Goal: Task Accomplishment & Management: Manage account settings

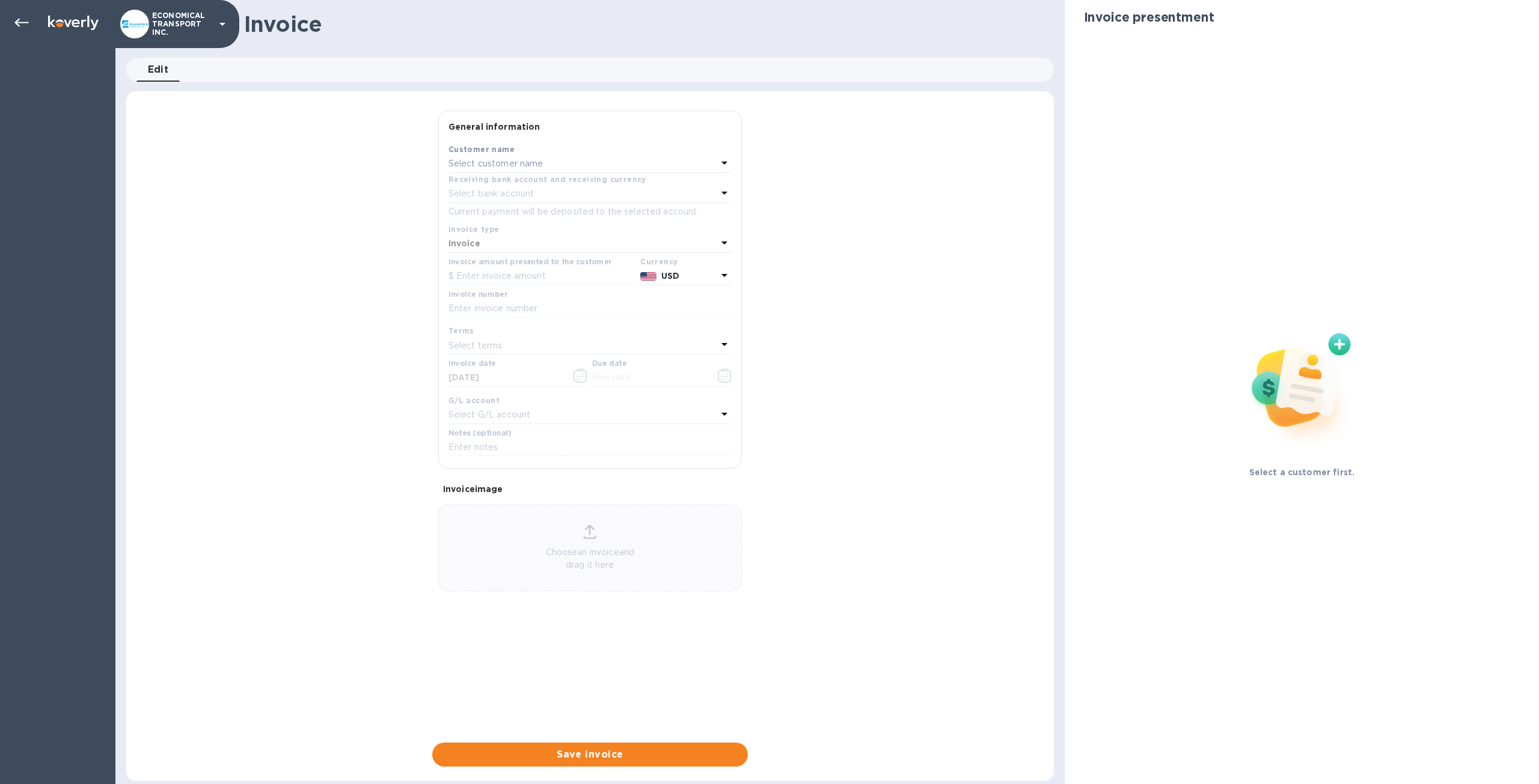
click at [551, 259] on label "Invoice amount presented to the customer" at bounding box center [530, 262] width 163 height 7
click at [556, 241] on div "Invoice" at bounding box center [583, 243] width 269 height 17
drag, startPoint x: 555, startPoint y: 241, endPoint x: 519, endPoint y: 243, distance: 36.1
click at [519, 243] on div "Invoice" at bounding box center [583, 243] width 269 height 17
drag, startPoint x: 519, startPoint y: 247, endPoint x: 528, endPoint y: 178, distance: 69.6
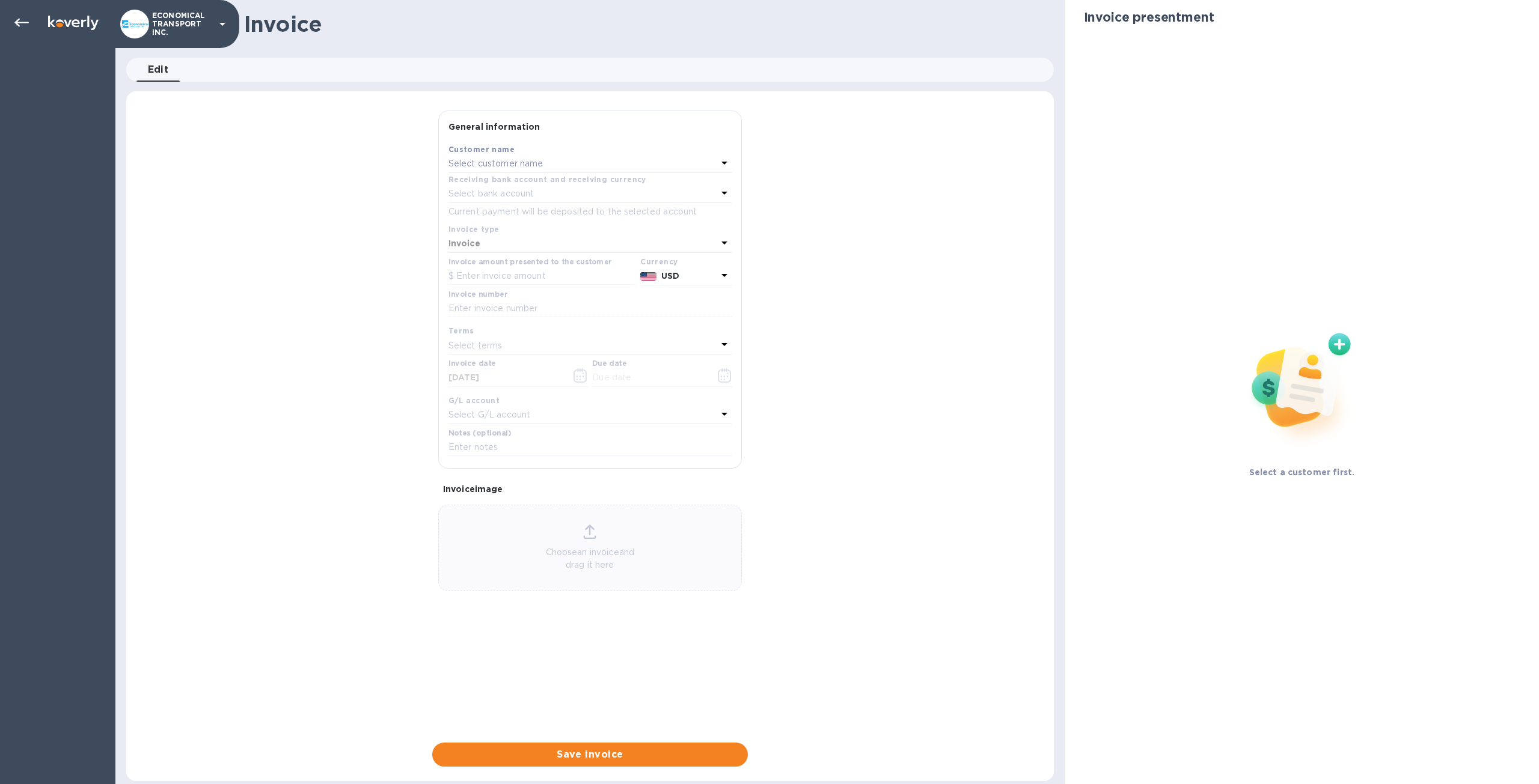
click at [528, 178] on b "Receiving bank account and receiving currency" at bounding box center [547, 179] width 198 height 9
click at [534, 173] on div "Receiving bank account and receiving currency" at bounding box center [590, 179] width 283 height 13
click at [542, 170] on p "Select customer name" at bounding box center [496, 163] width 95 height 13
click at [591, 233] on p "1960 TRUCKING LLC" at bounding box center [585, 232] width 254 height 13
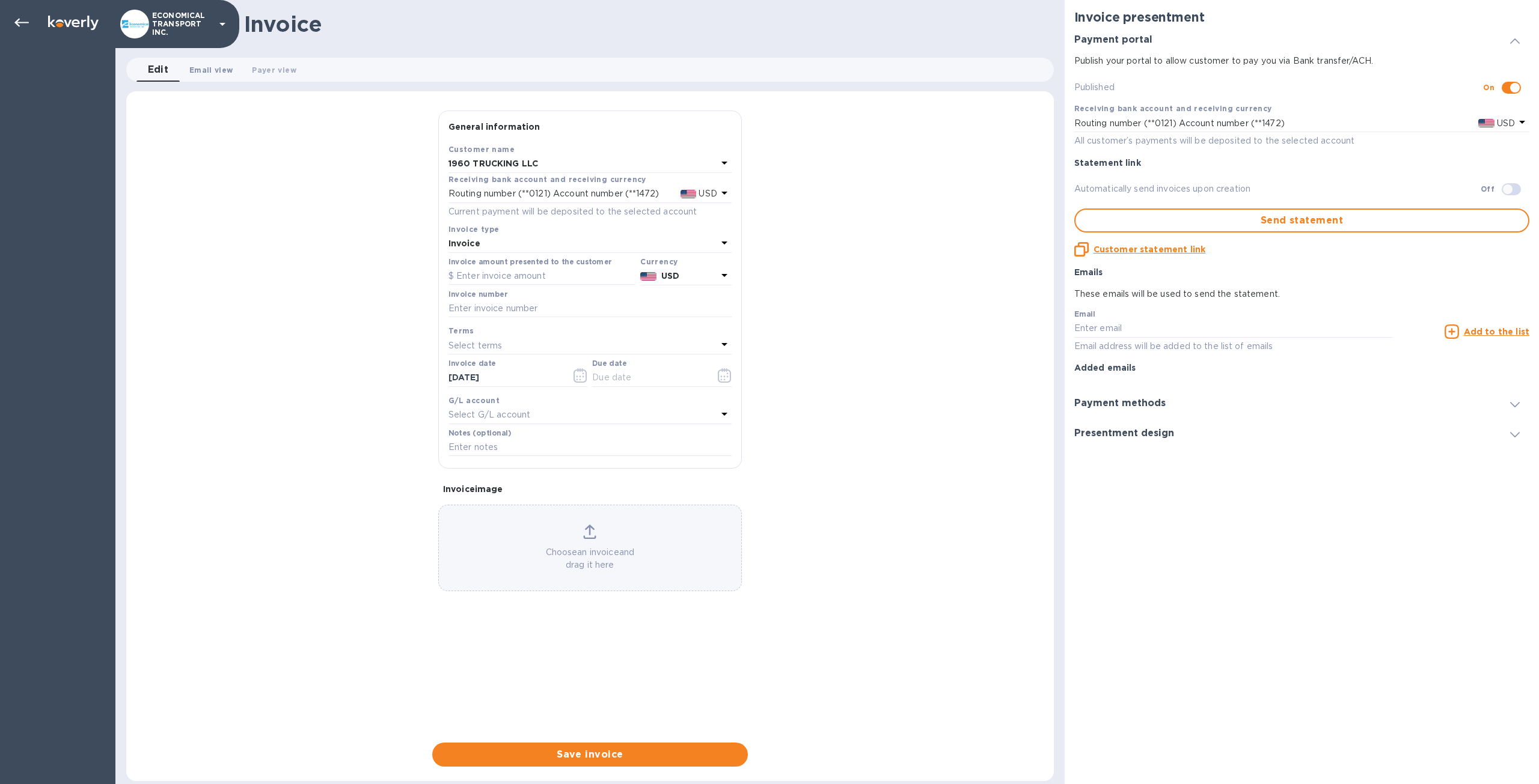
click at [224, 71] on span "Email view 0" at bounding box center [210, 69] width 43 height 13
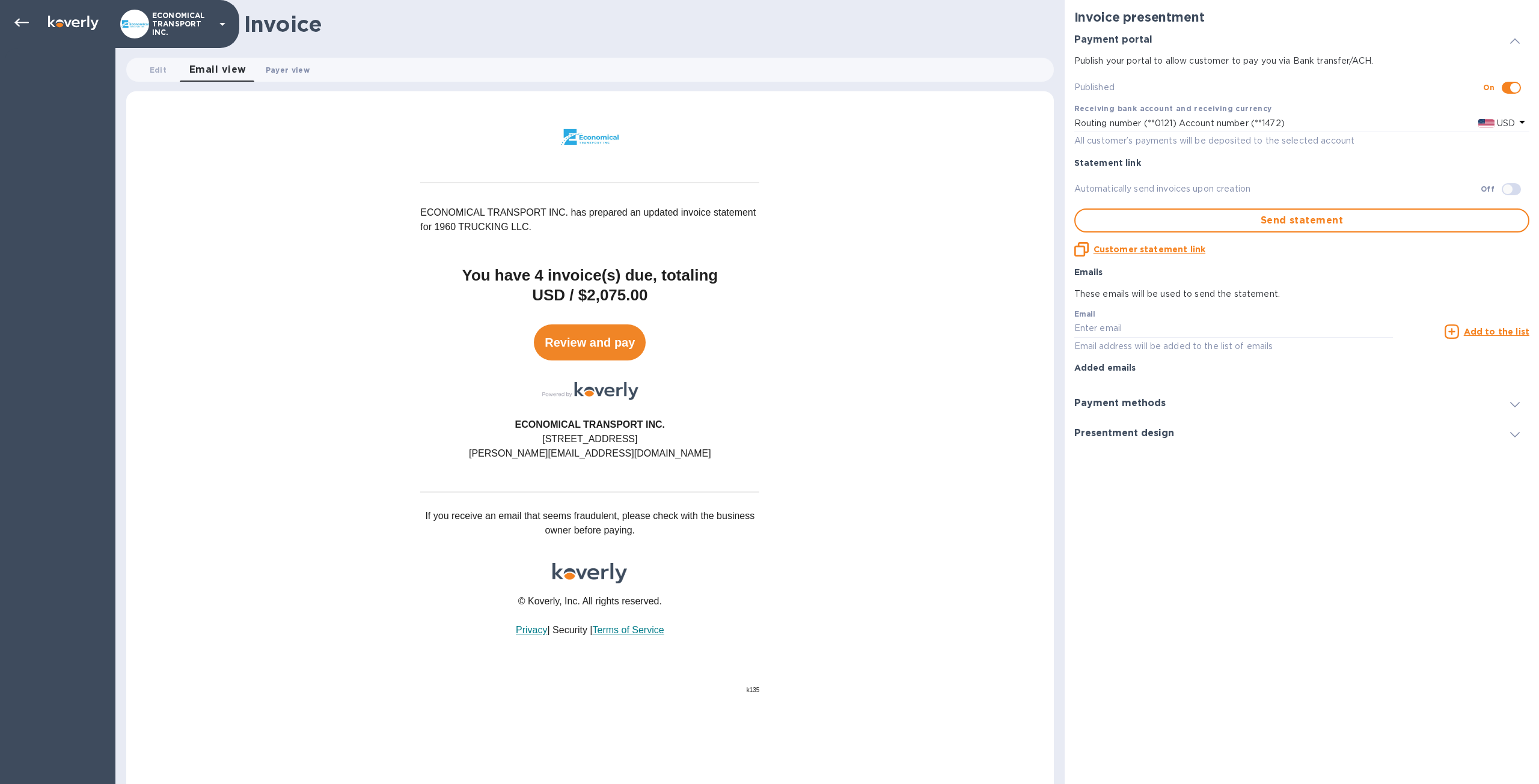
click at [282, 76] on button "Payer view 0" at bounding box center [287, 69] width 63 height 24
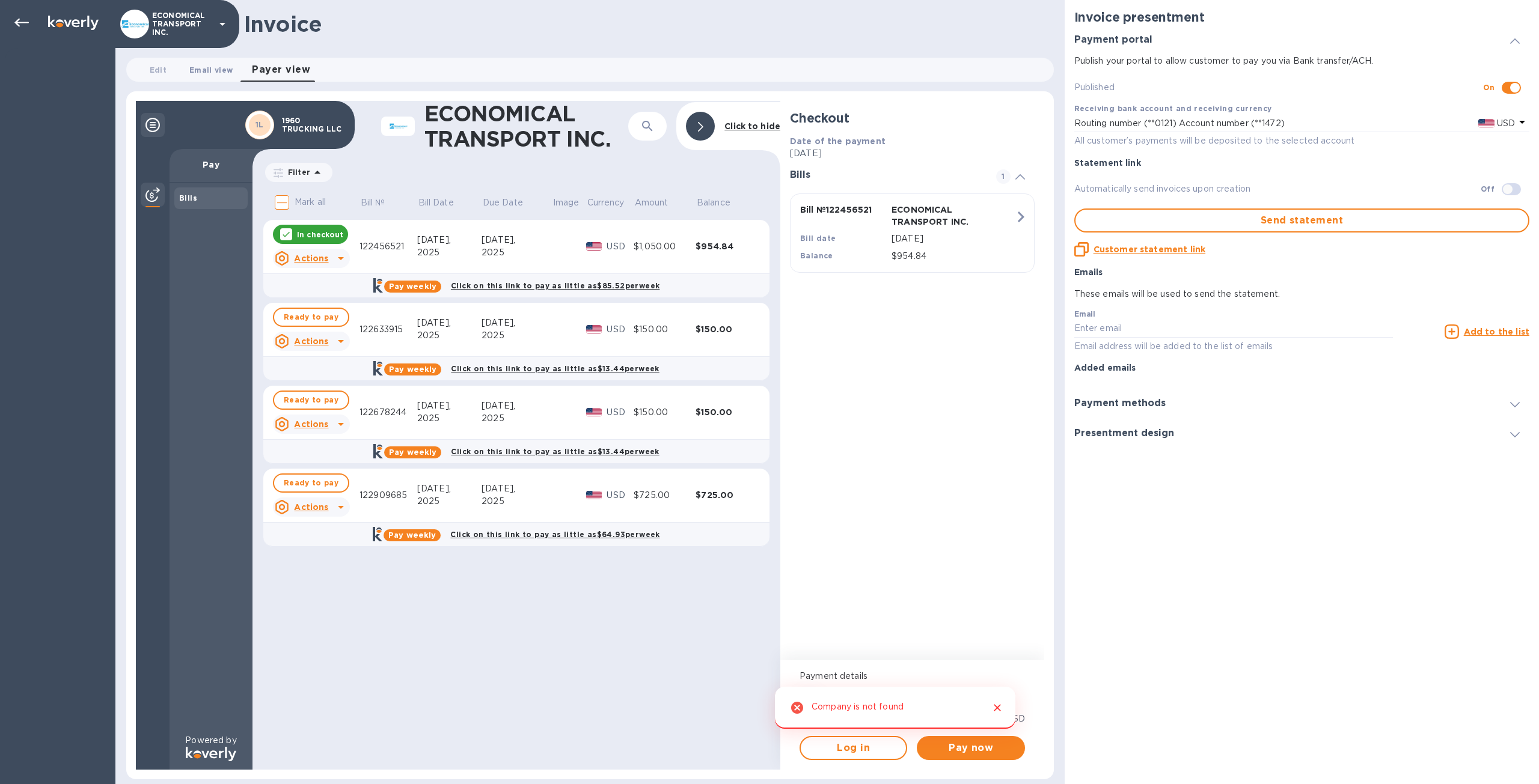
click at [218, 70] on span "Email view 0" at bounding box center [210, 69] width 43 height 13
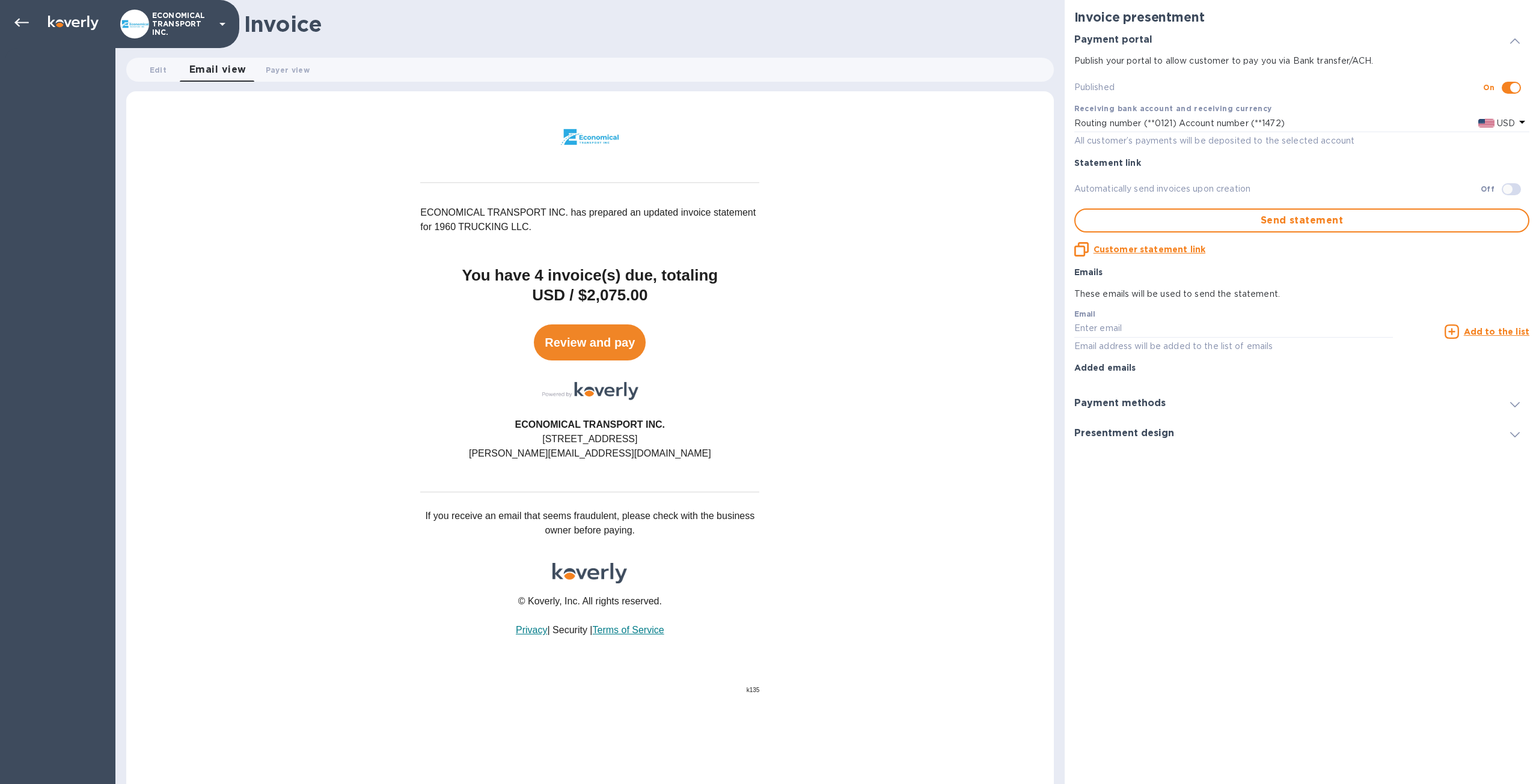
drag, startPoint x: 579, startPoint y: 336, endPoint x: 718, endPoint y: 281, distance: 149.5
click at [718, 281] on h1 "You have 4 invoice(s) due, totaling USD / $2,075.00" at bounding box center [589, 285] width 339 height 39
drag, startPoint x: 511, startPoint y: 324, endPoint x: 655, endPoint y: 342, distance: 145.1
click at [655, 342] on div "Review and pay" at bounding box center [589, 346] width 360 height 42
click at [679, 343] on div "Review and pay" at bounding box center [589, 346] width 360 height 42
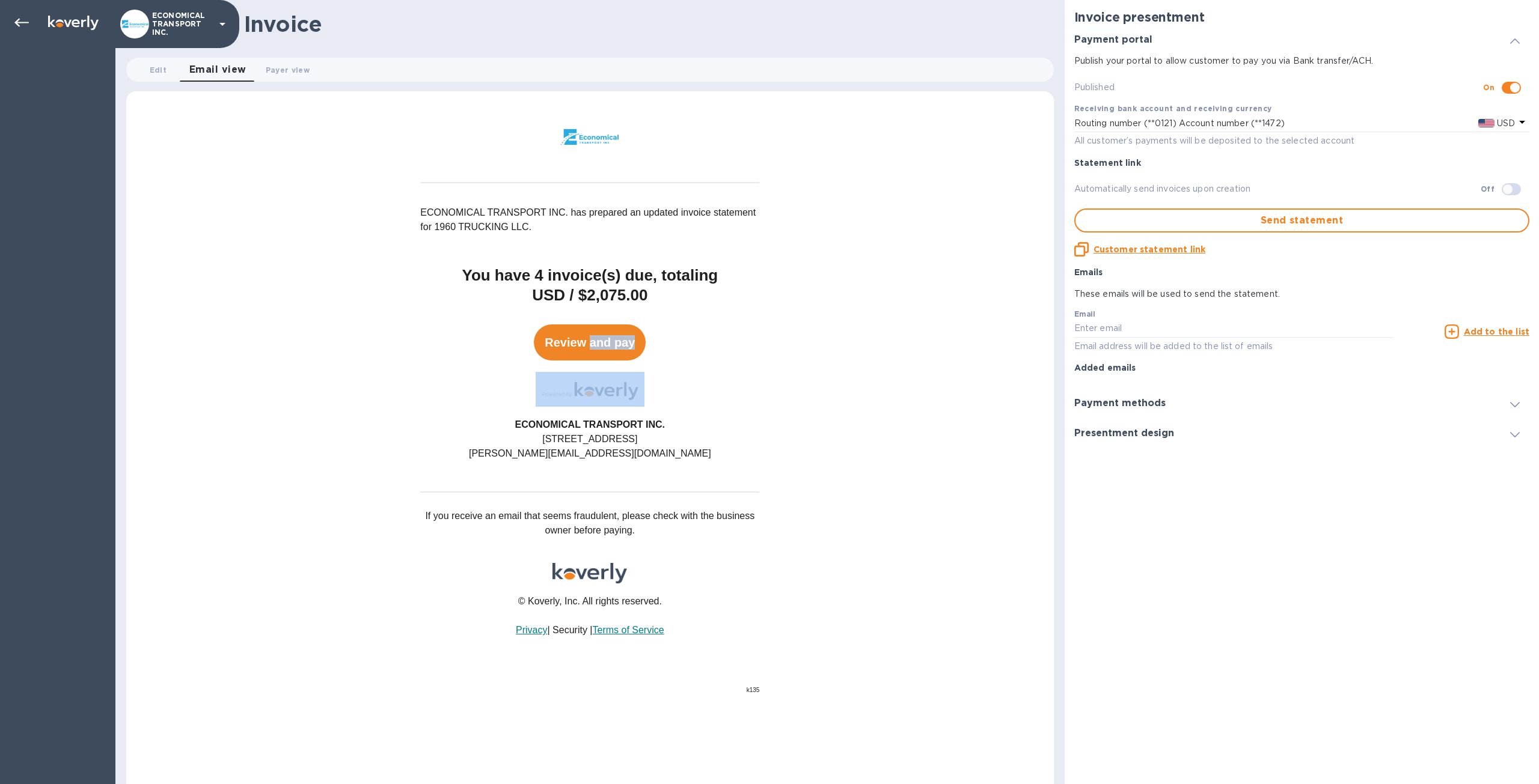
drag, startPoint x: 663, startPoint y: 395, endPoint x: 519, endPoint y: 338, distance: 154.9
click at [519, 338] on td "You have 4 invoice(s) due, totaling USD / $2,075.00 Review and pay ECONOMICAL T…" at bounding box center [589, 462] width 360 height 433
click at [763, 377] on td at bounding box center [589, 389] width 350 height 35
click at [701, 374] on td at bounding box center [589, 389] width 350 height 35
click at [657, 393] on td at bounding box center [589, 389] width 350 height 35
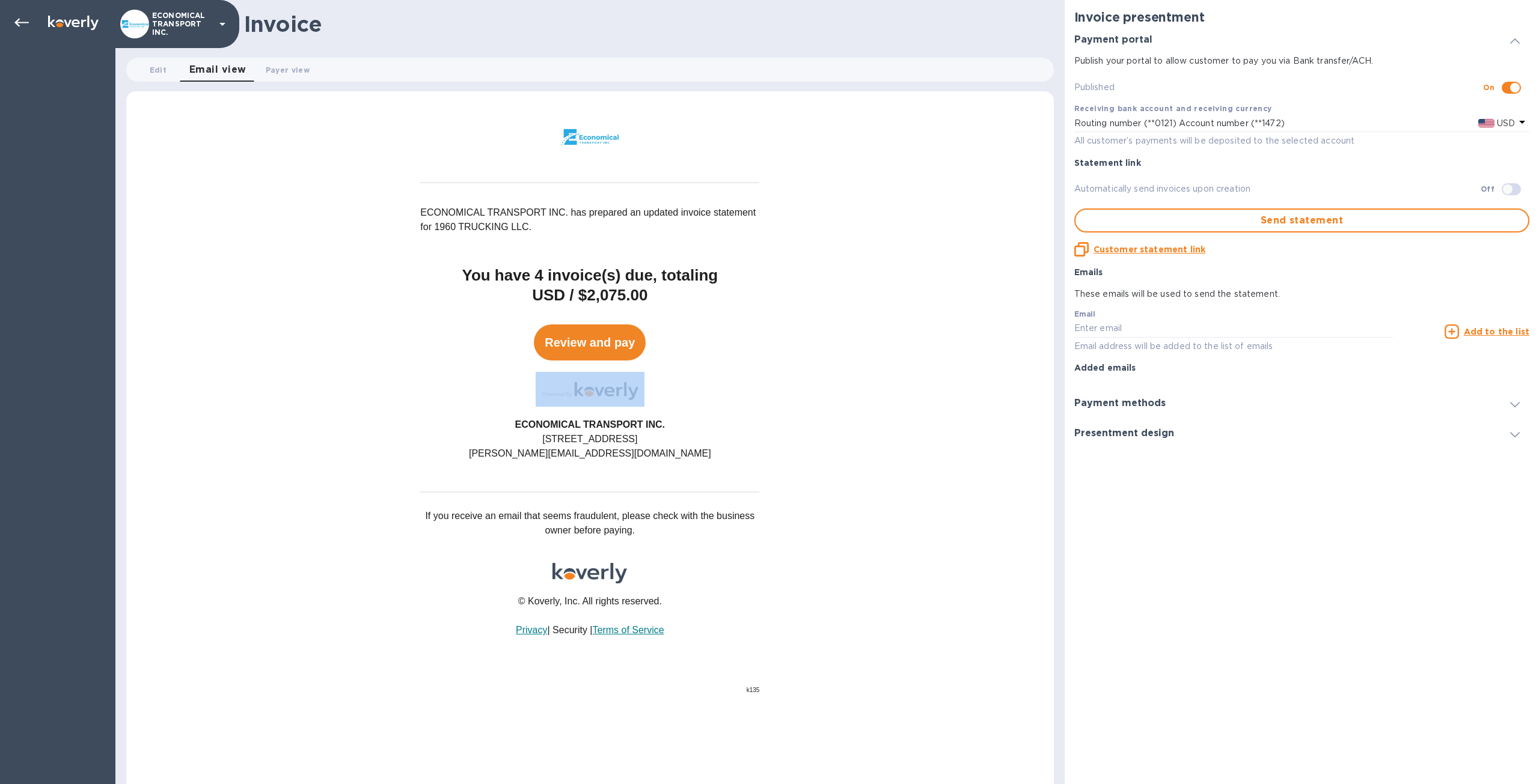
drag, startPoint x: 658, startPoint y: 389, endPoint x: 538, endPoint y: 395, distance: 120.1
click at [538, 395] on td at bounding box center [589, 389] width 350 height 35
drag, startPoint x: 661, startPoint y: 333, endPoint x: 539, endPoint y: 331, distance: 122.0
click at [539, 331] on div "Review and pay" at bounding box center [589, 346] width 360 height 42
drag, startPoint x: 683, startPoint y: 333, endPoint x: 684, endPoint y: 340, distance: 7.1
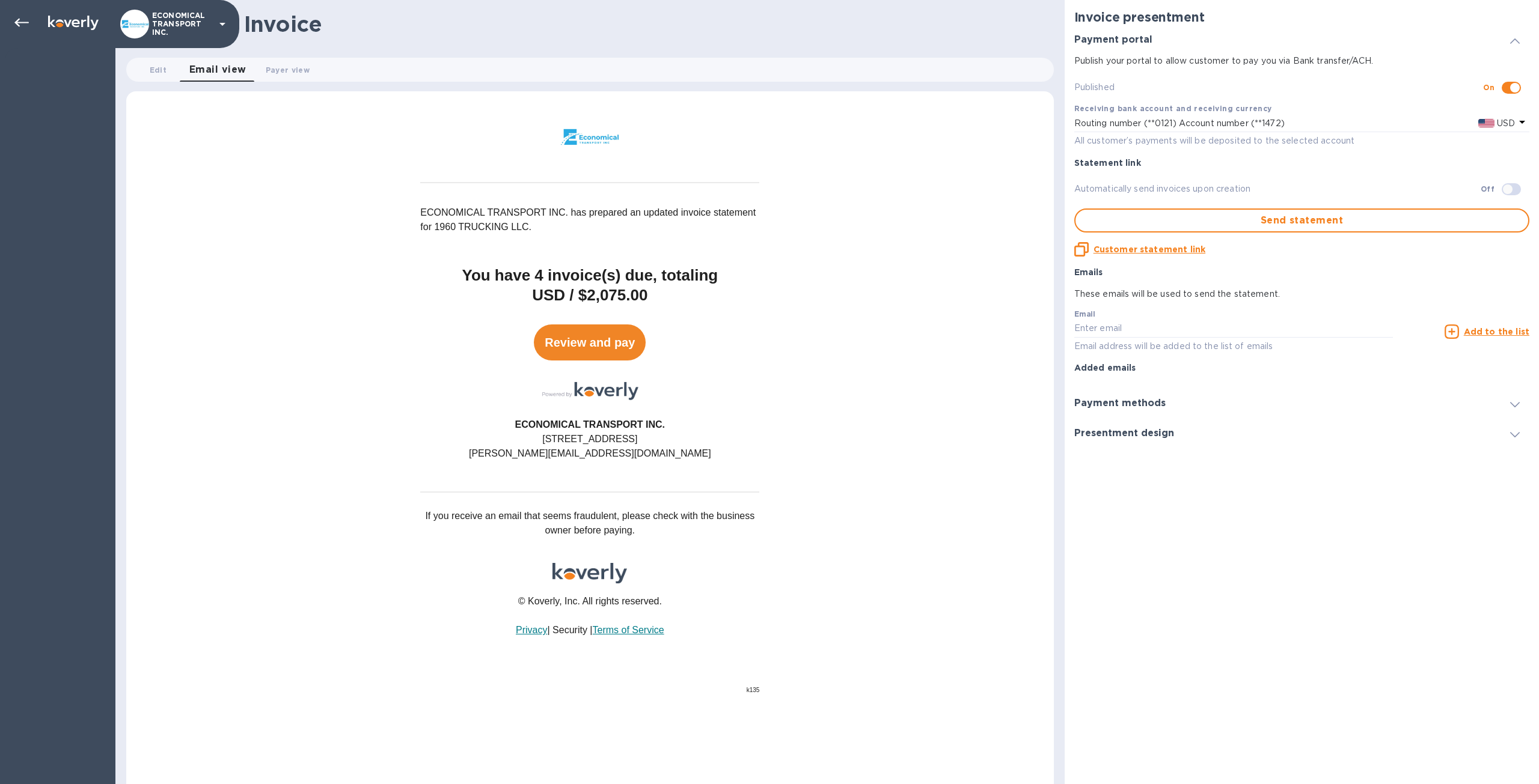
click at [684, 337] on div "Review and pay" at bounding box center [589, 346] width 360 height 42
click at [1515, 428] on span at bounding box center [1515, 433] width 10 height 11
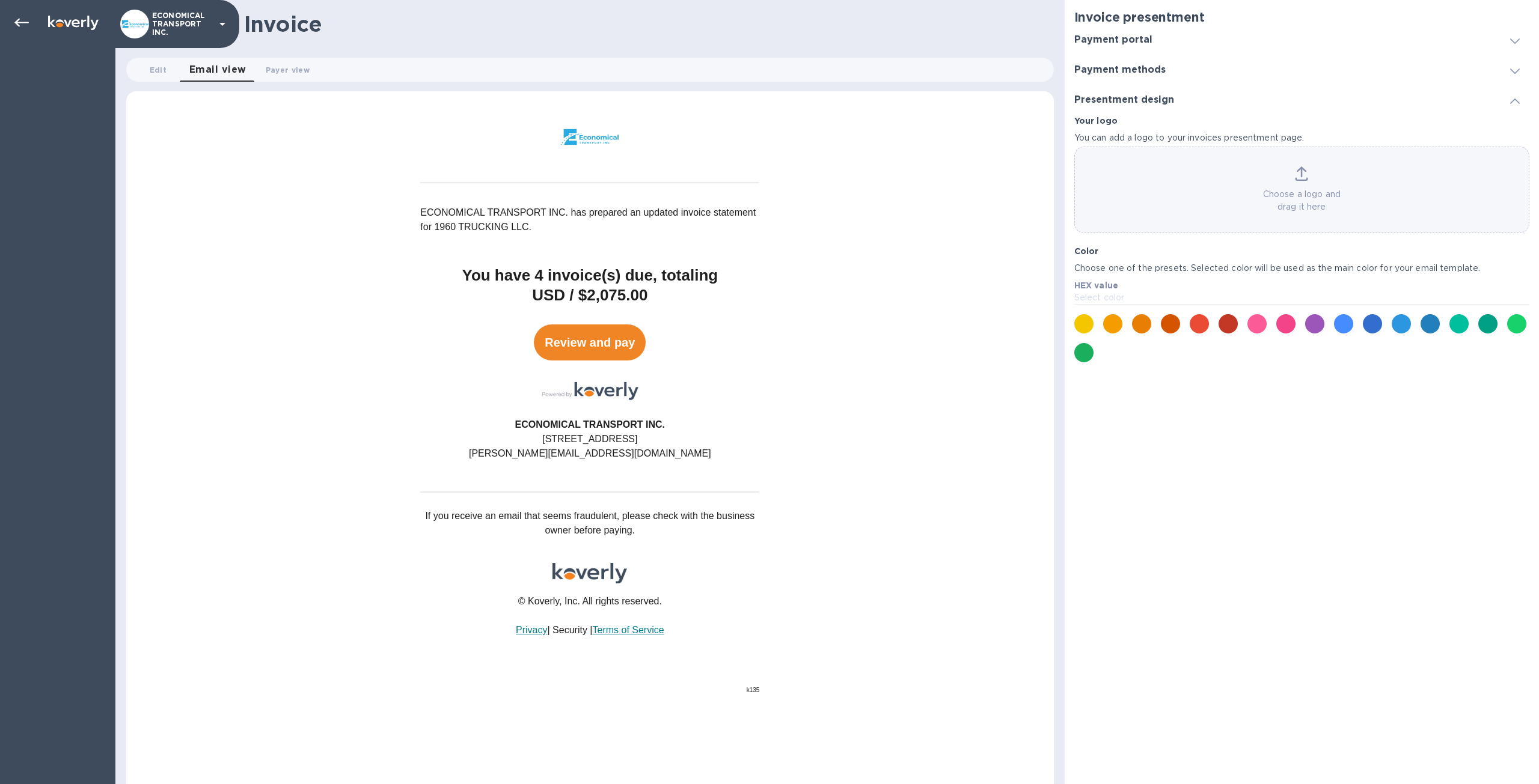
click at [1175, 68] on div "Payment methods" at bounding box center [1302, 69] width 455 height 30
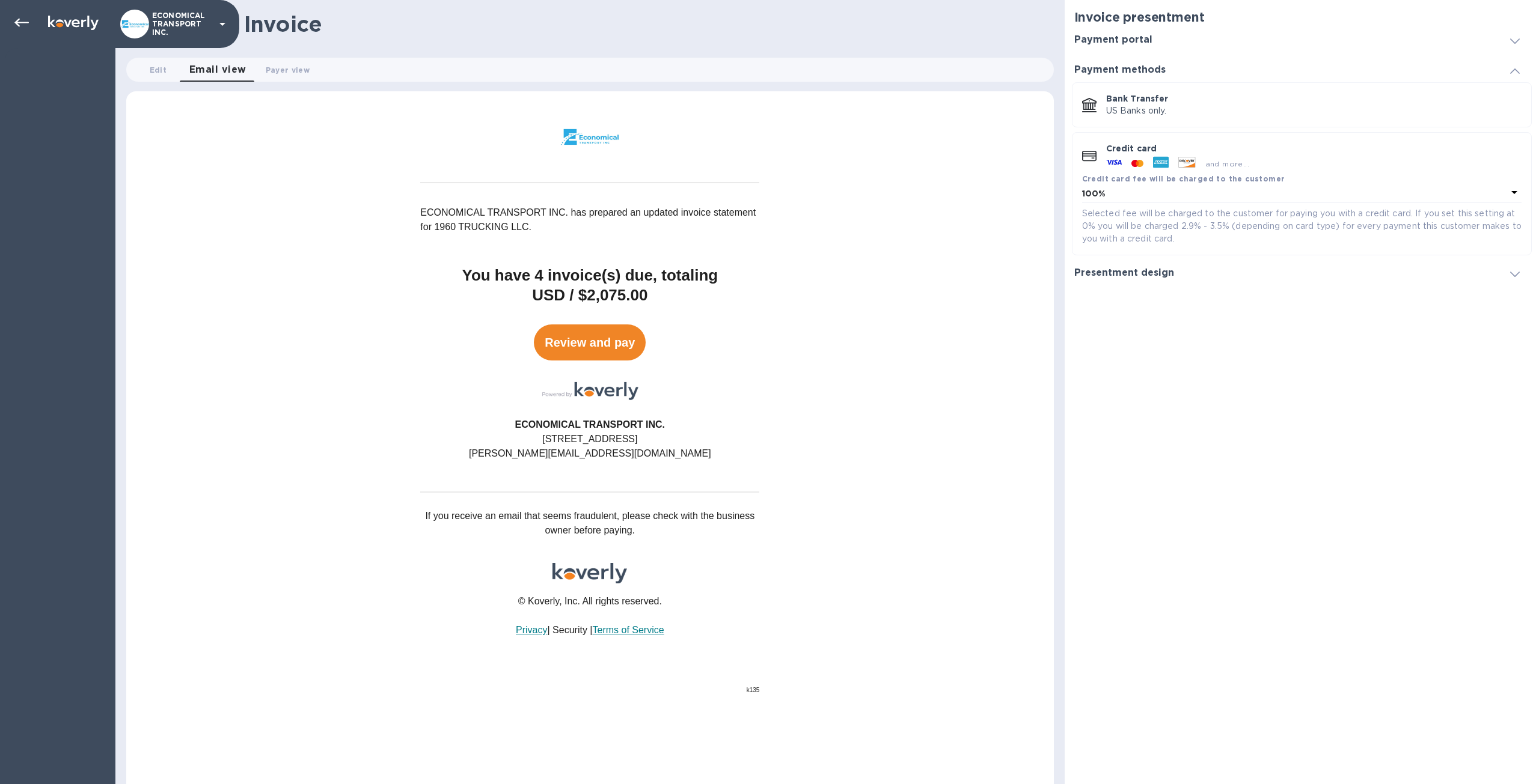
click at [1190, 50] on div "Payment portal" at bounding box center [1302, 39] width 455 height 30
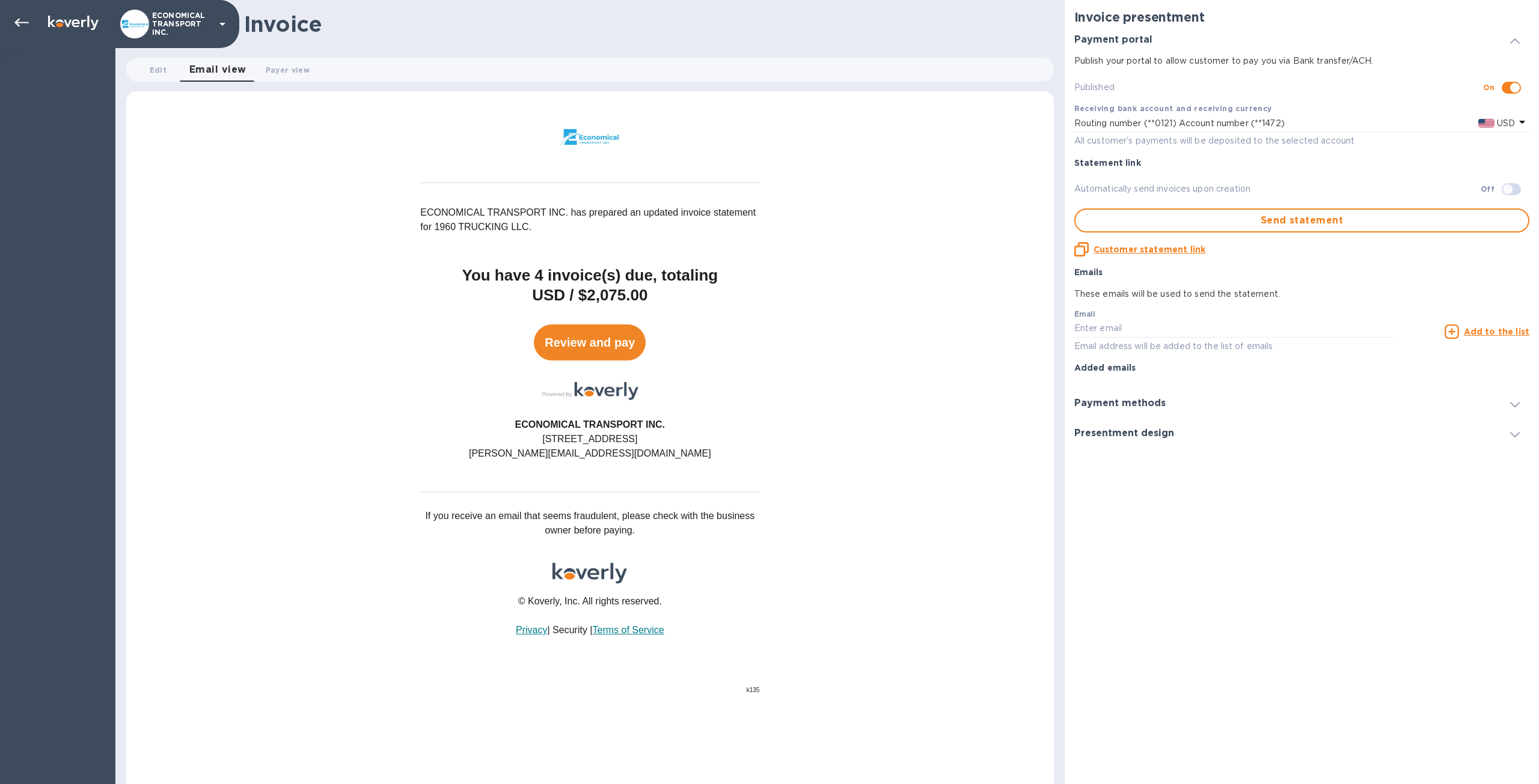
click at [1140, 403] on h3 "Payment methods" at bounding box center [1120, 403] width 91 height 11
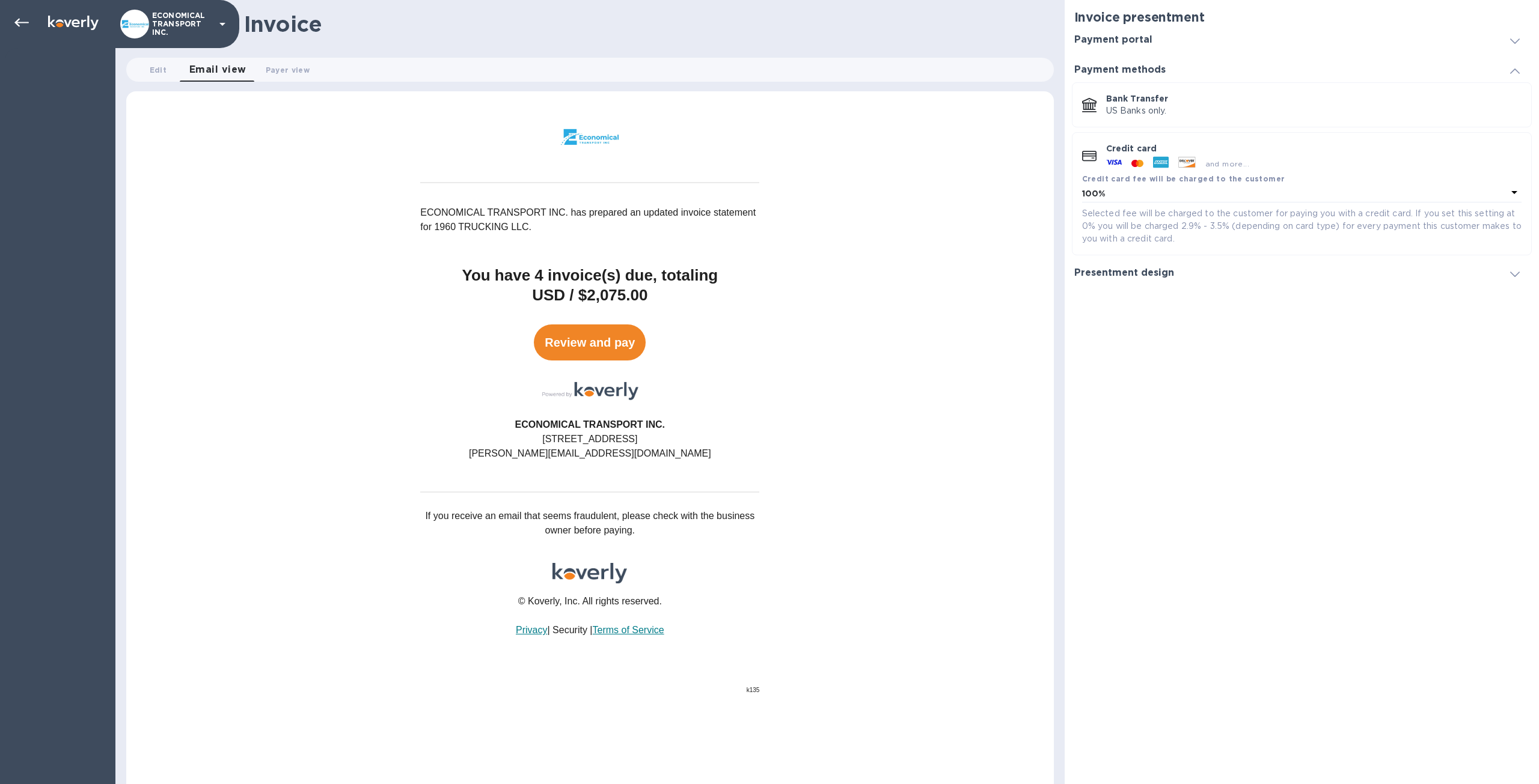
click at [1177, 274] on div "Presentment design" at bounding box center [1128, 272] width 109 height 11
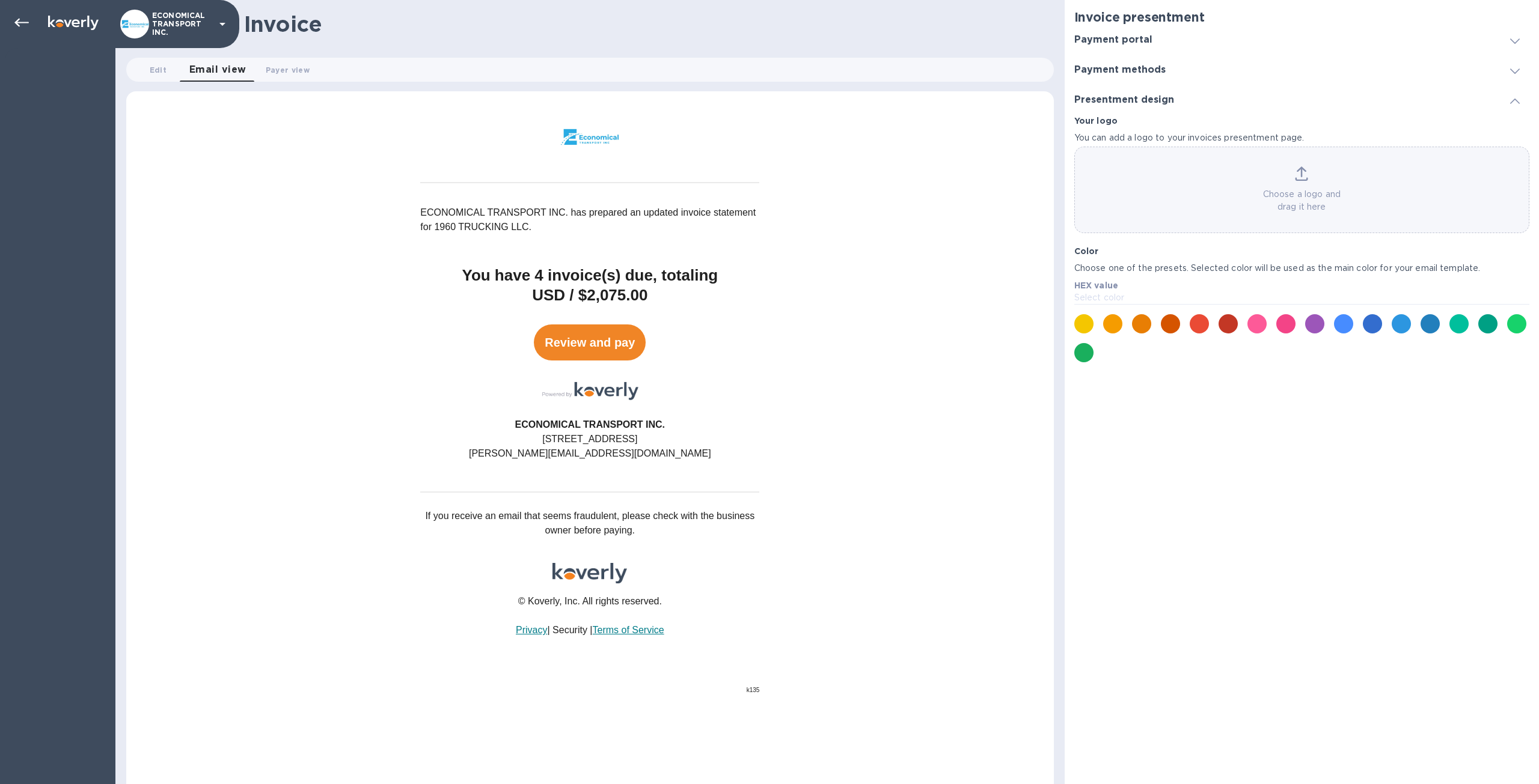
click at [1151, 316] on div at bounding box center [1142, 324] width 29 height 29
click at [1144, 323] on icon at bounding box center [1142, 325] width 9 height 7
click at [1185, 325] on div at bounding box center [1200, 325] width 29 height 29
click at [1230, 327] on div at bounding box center [1227, 324] width 19 height 19
click at [1270, 321] on div at bounding box center [1257, 325] width 29 height 29
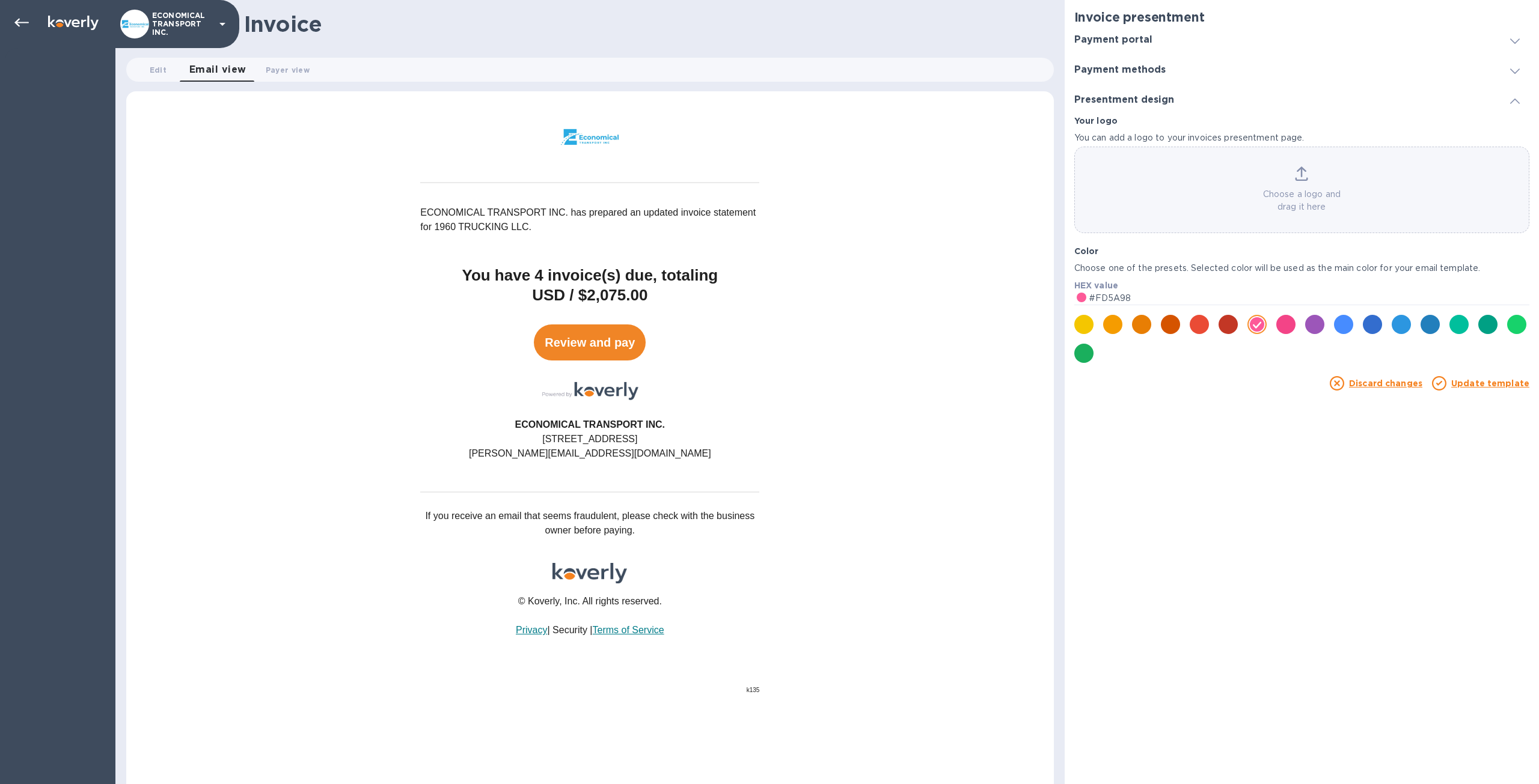
click at [1309, 328] on div at bounding box center [1314, 324] width 19 height 19
click at [1337, 323] on div at bounding box center [1343, 324] width 19 height 19
click at [1373, 324] on div at bounding box center [1372, 324] width 19 height 19
click at [7, 27] on div at bounding box center [19, 24] width 29 height 26
click at [14, 19] on div at bounding box center [22, 22] width 24 height 24
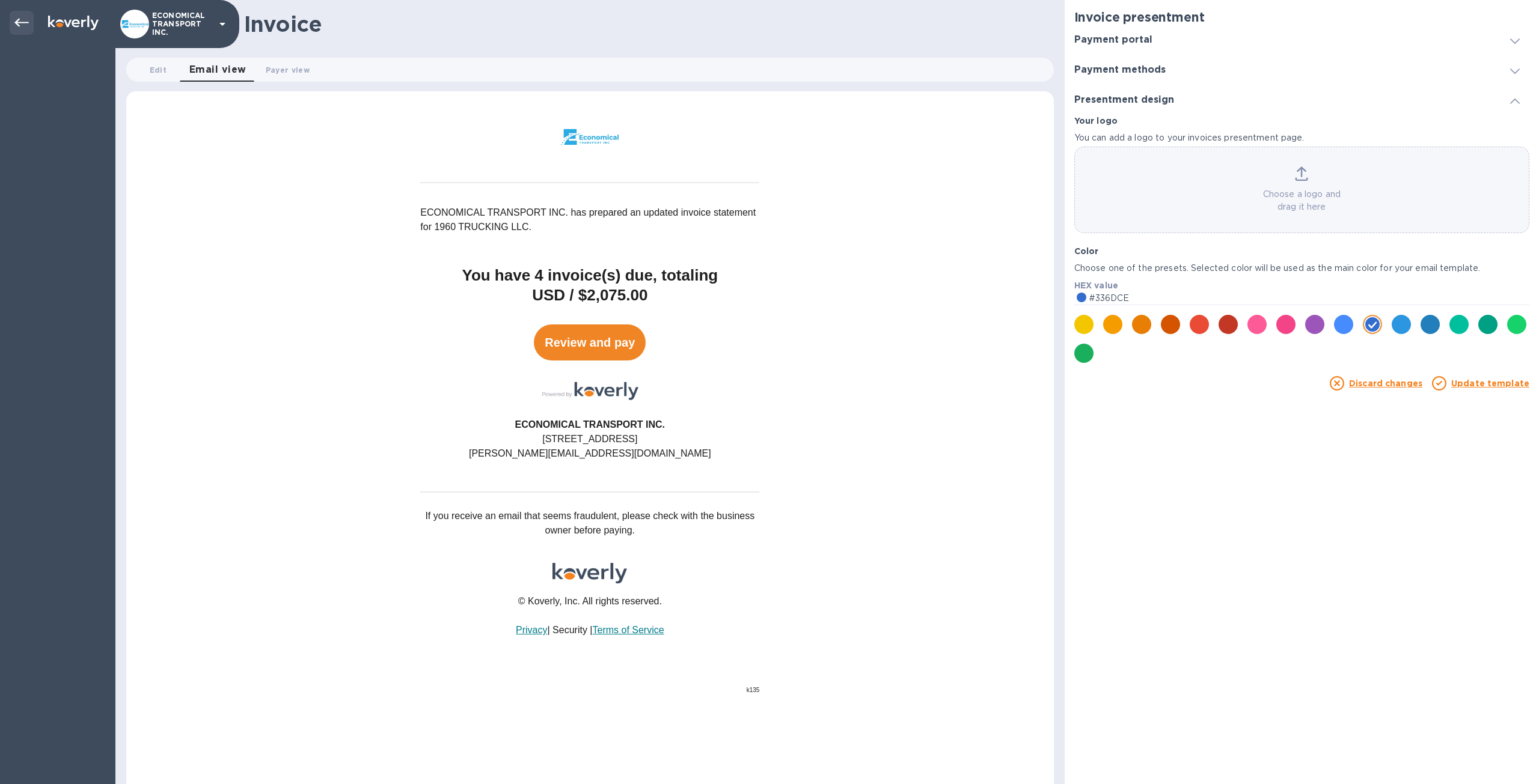
click at [11, 30] on div at bounding box center [22, 22] width 24 height 24
click at [18, 30] on div at bounding box center [22, 22] width 24 height 24
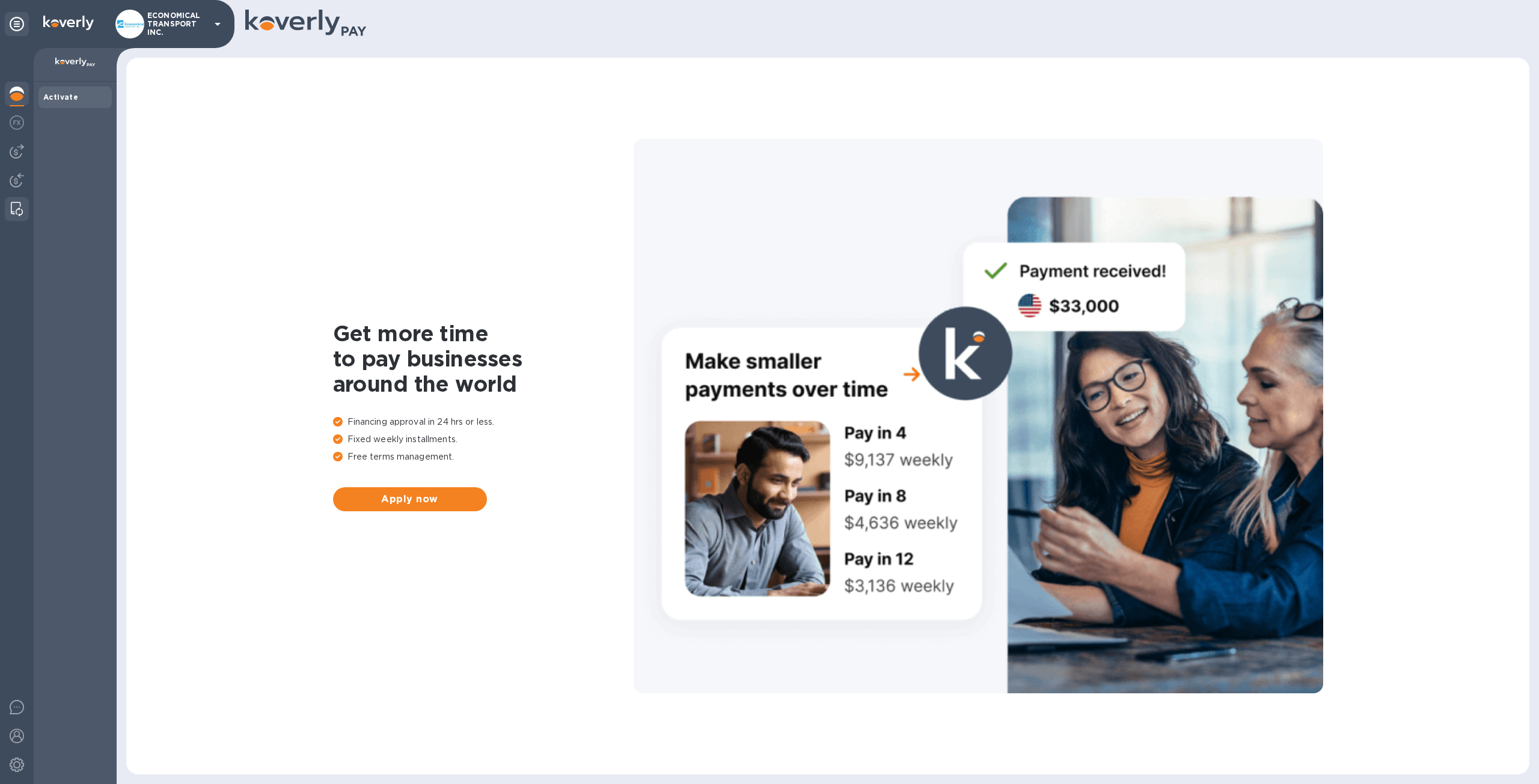
click at [17, 212] on img at bounding box center [17, 209] width 12 height 15
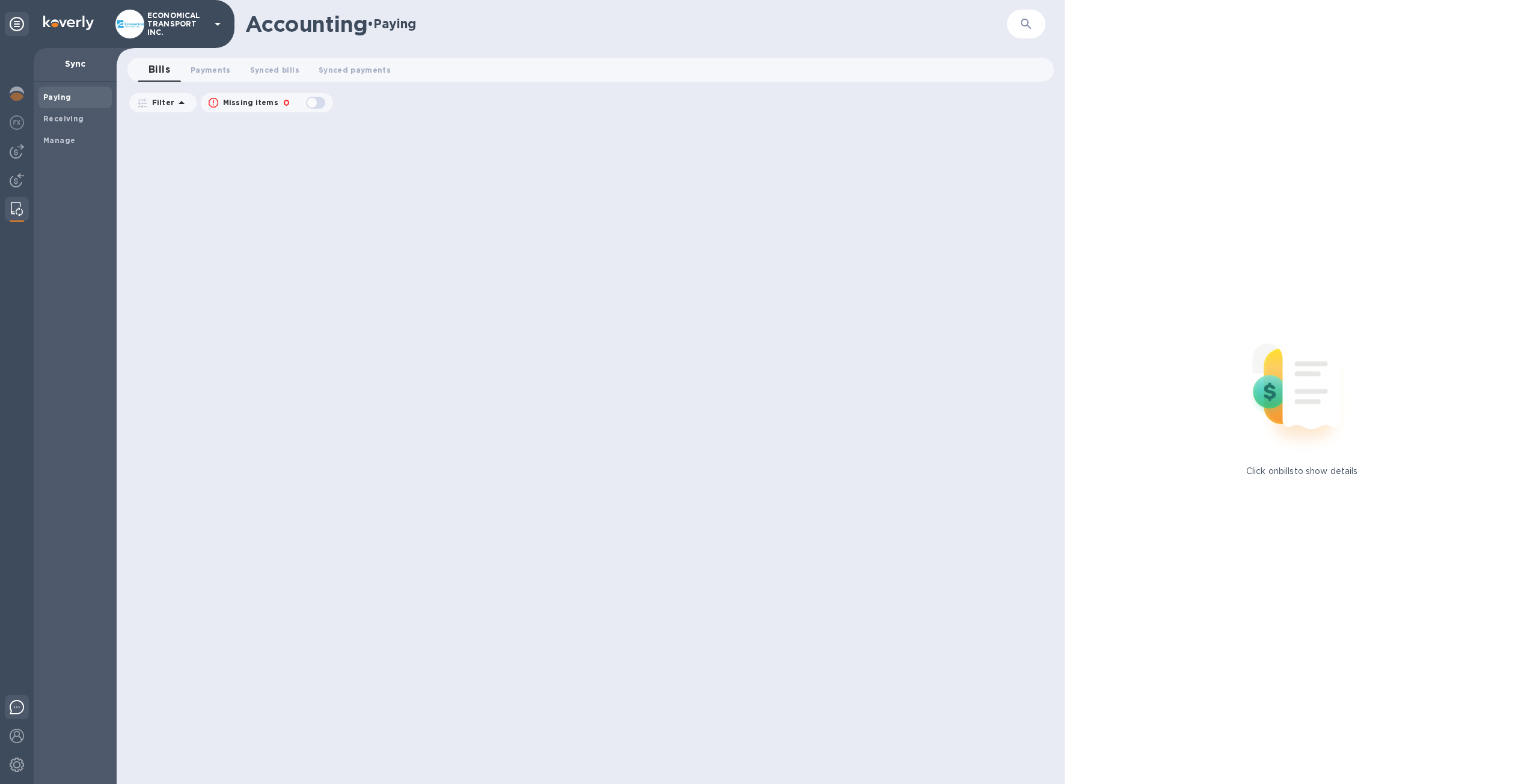
click at [13, 702] on img at bounding box center [17, 707] width 15 height 15
